Goal: Check status: Check status

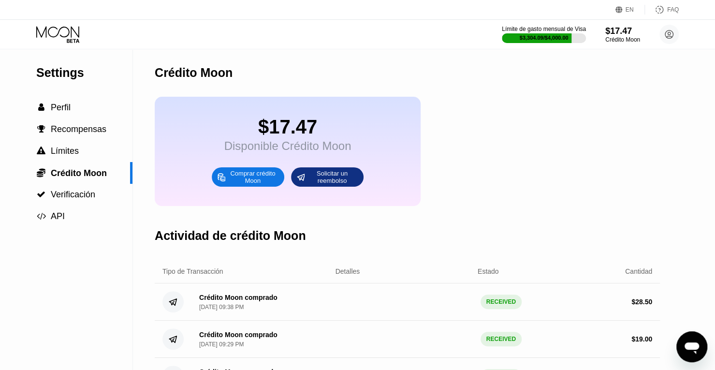
click at [72, 35] on icon at bounding box center [58, 34] width 45 height 17
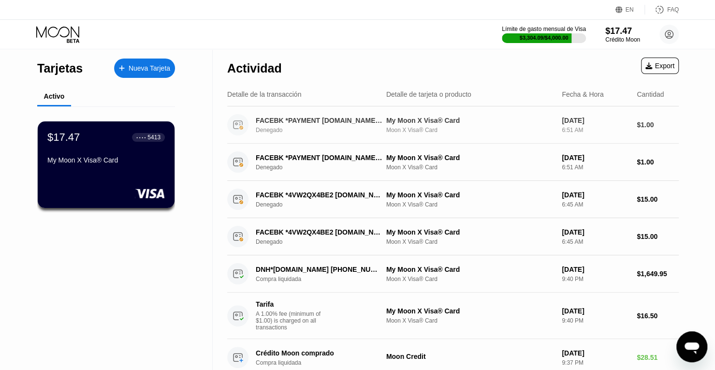
click at [318, 124] on div "FACEBK *PAYMENT [DOMAIN_NAME][URL] US" at bounding box center [319, 121] width 127 height 8
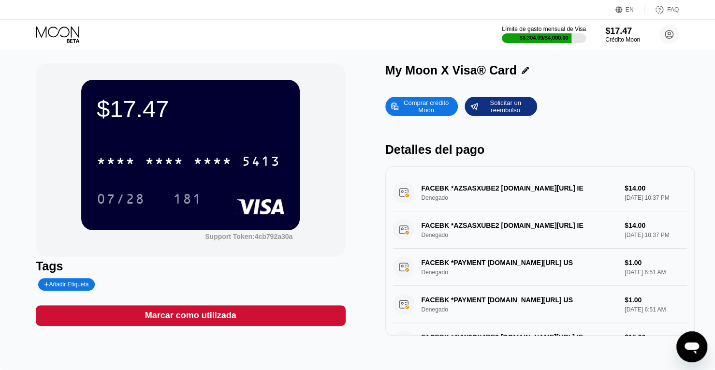
click at [442, 197] on div "FACEBK *AZSASXUBE2 fb.me/ads IE Denegado $14.00 Aug 18, 2025 10:37 PM" at bounding box center [540, 192] width 295 height 37
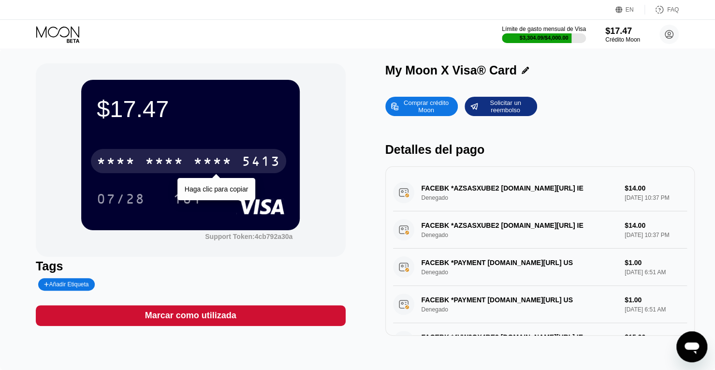
click at [201, 164] on div "* * * *" at bounding box center [213, 162] width 39 height 15
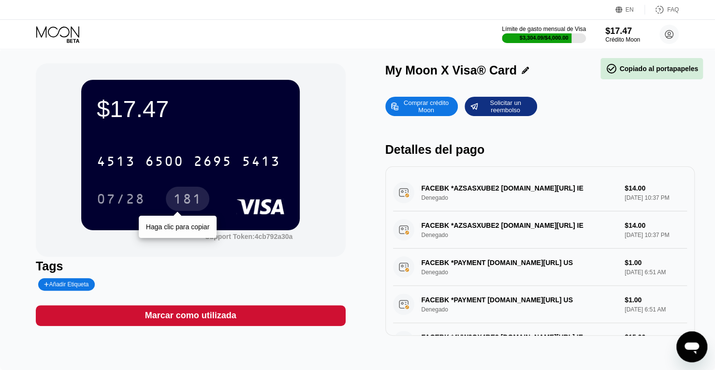
click at [187, 198] on div "181" at bounding box center [187, 200] width 29 height 15
